Goal: Check status: Check status

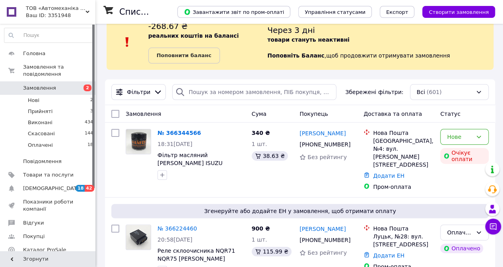
scroll to position [40, 0]
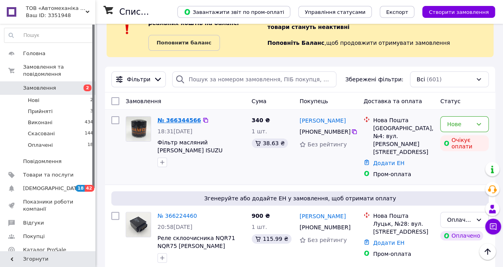
click at [183, 120] on link "№ 366344566" at bounding box center [178, 120] width 43 height 6
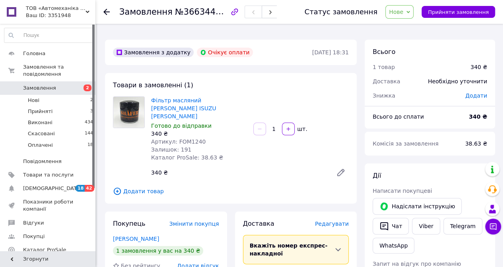
click at [110, 12] on div at bounding box center [111, 12] width 16 height 24
click at [105, 12] on icon at bounding box center [106, 12] width 6 height 6
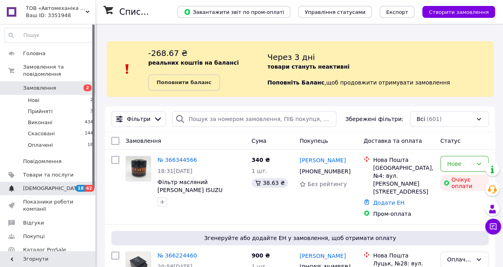
click at [68, 185] on span "[DEMOGRAPHIC_DATA]" at bounding box center [48, 188] width 50 height 7
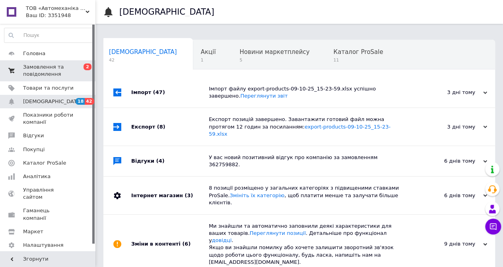
click at [49, 69] on span "Замовлення та повідомлення" at bounding box center [48, 71] width 50 height 14
